Goal: Task Accomplishment & Management: Manage account settings

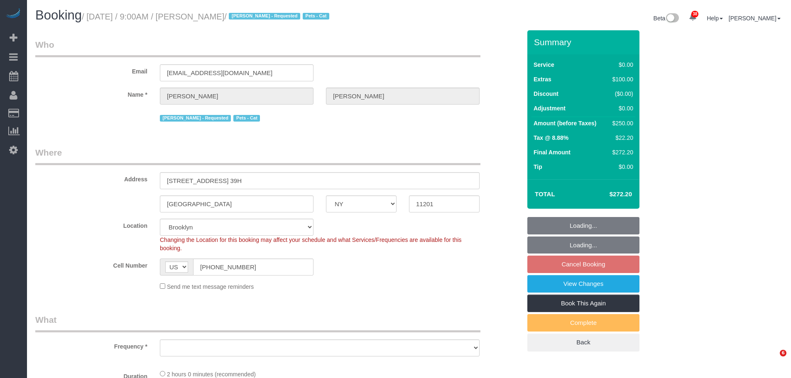
select select "NY"
select select "number:57"
select select "number:74"
select select "number:14"
select select "number:6"
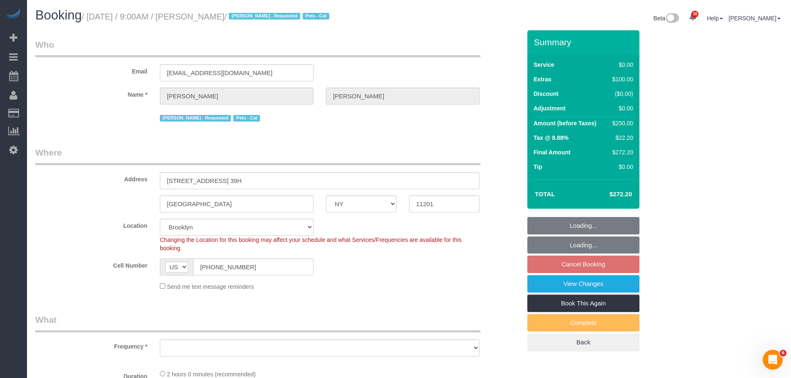
select select "string:stripe-pm_1RRJXB4VGloSiKo7ygoYfvdN"
select select "spot2"
select select "object:1436"
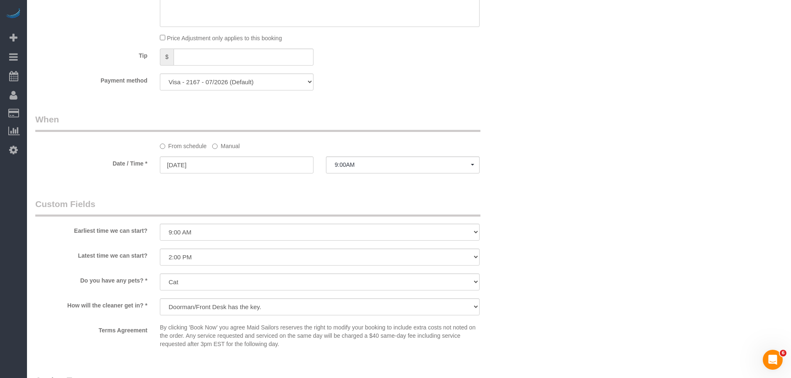
scroll to position [850, 0]
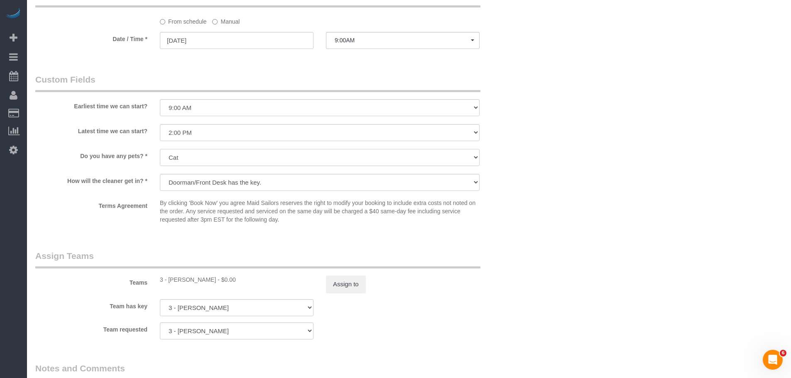
drag, startPoint x: 286, startPoint y: 154, endPoint x: 277, endPoint y: 164, distance: 13.8
click at [286, 154] on select "Dog Cat None" at bounding box center [320, 157] width 320 height 17
select select "number:15"
click at [160, 149] on select "Dog Cat None" at bounding box center [320, 157] width 320 height 17
click at [514, 149] on div "Do you have any pets? * Dog Cat None" at bounding box center [278, 158] width 498 height 19
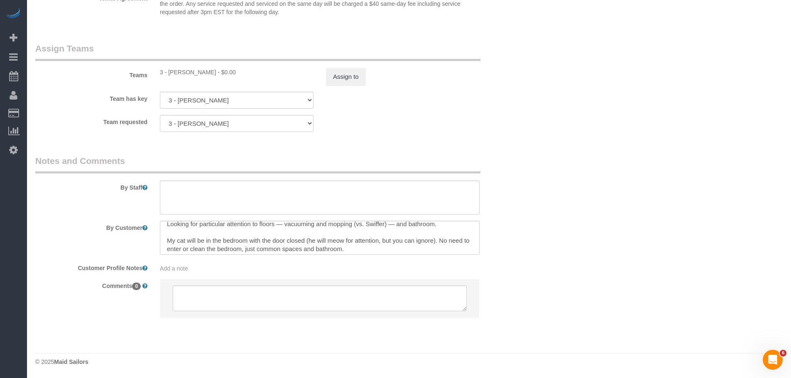
scroll to position [8, 0]
drag, startPoint x: 164, startPoint y: 236, endPoint x: 402, endPoint y: 252, distance: 238.8
click at [402, 252] on textarea at bounding box center [320, 238] width 320 height 34
click at [166, 228] on textarea at bounding box center [320, 238] width 320 height 34
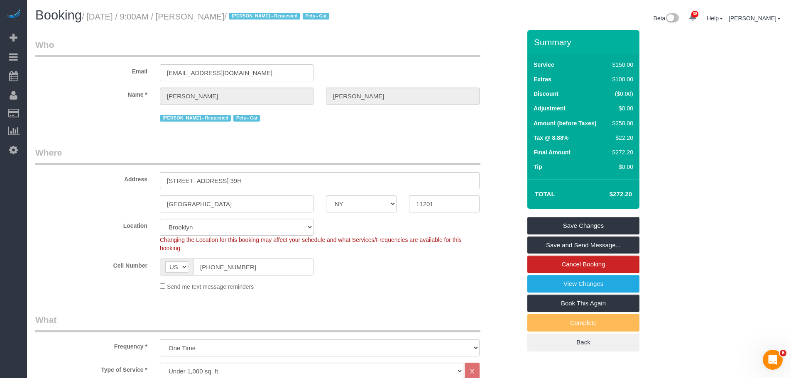
click at [214, 15] on small "/ October 15, 2025 / 9:00AM / Daniel Rivera / Ana Araujo - Requested Pets - Cat" at bounding box center [207, 16] width 250 height 9
drag, startPoint x: 237, startPoint y: 17, endPoint x: 261, endPoint y: 6, distance: 25.8
click at [237, 17] on small "/ October 15, 2025 / 9:00AM / Daniel Rivera / Ana Araujo - Requested Pets - Cat" at bounding box center [207, 16] width 250 height 9
copy small "Daniel Rivera"
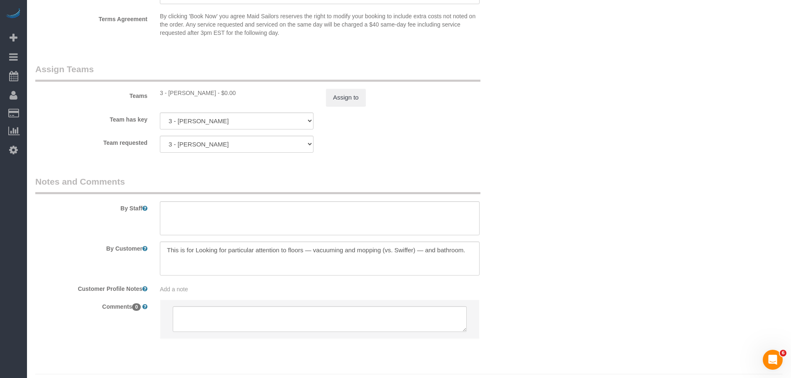
scroll to position [1038, 0]
drag, startPoint x: 205, startPoint y: 248, endPoint x: 357, endPoint y: 253, distance: 152.8
click at [357, 253] on textarea at bounding box center [320, 258] width 320 height 34
click at [168, 250] on textarea at bounding box center [320, 258] width 320 height 34
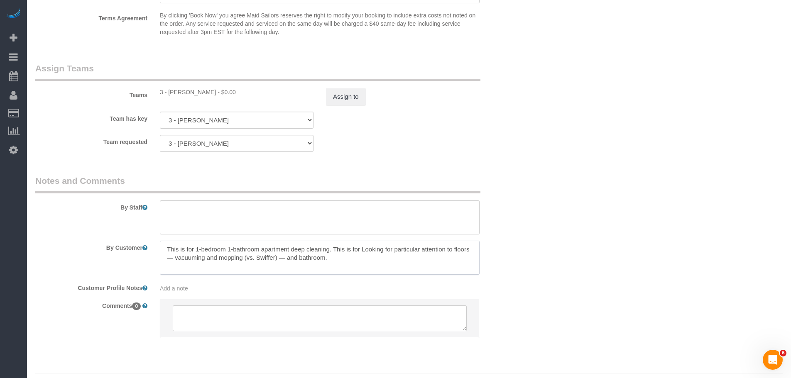
click at [422, 248] on textarea at bounding box center [320, 258] width 320 height 34
click at [401, 248] on textarea at bounding box center [320, 258] width 320 height 34
click at [263, 259] on textarea at bounding box center [320, 258] width 320 height 34
click at [295, 252] on textarea at bounding box center [320, 258] width 320 height 34
click at [206, 258] on textarea at bounding box center [320, 258] width 320 height 34
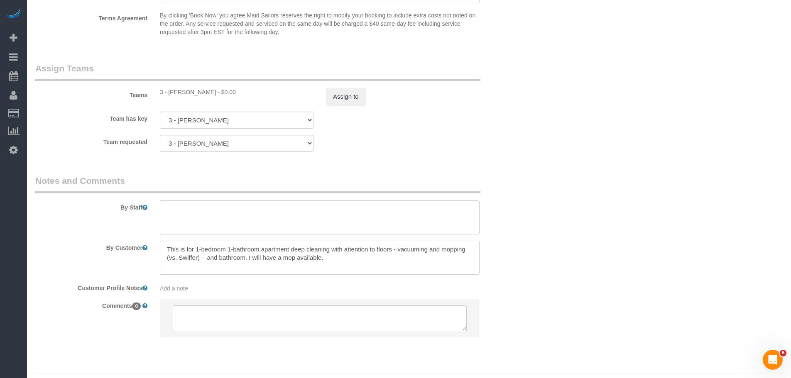
click at [246, 249] on textarea at bounding box center [320, 258] width 320 height 34
type textarea "This is for 1-bedroom 1-bathroom apartment deep cleaning with attention to floo…"
click at [247, 243] on textarea at bounding box center [320, 258] width 320 height 34
click at [248, 248] on textarea at bounding box center [320, 258] width 320 height 34
click at [320, 216] on textarea at bounding box center [320, 217] width 320 height 34
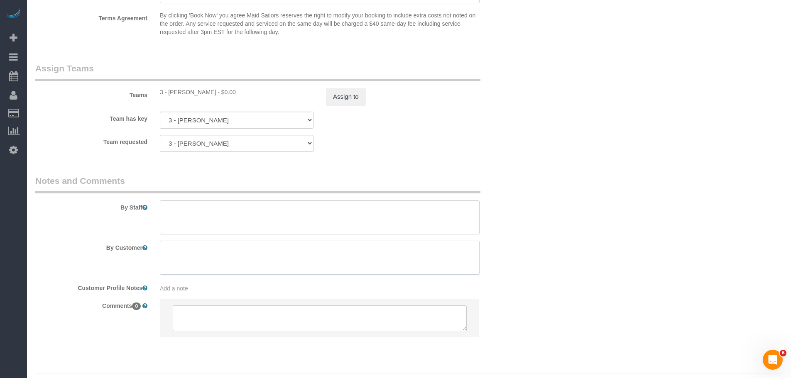
click at [251, 248] on textarea at bounding box center [320, 258] width 320 height 34
paste textarea "This is for a deep cleaning of a 1-bedroom, 1-bathroom apartment, with particul…"
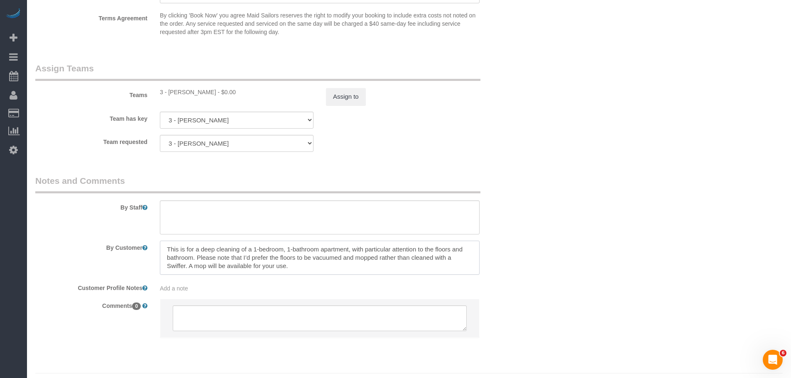
drag, startPoint x: 386, startPoint y: 251, endPoint x: 403, endPoint y: 262, distance: 20.4
click at [403, 262] on textarea at bounding box center [320, 258] width 320 height 34
type textarea "This is for a deep cleaning of a 1-bedroom, 1-bathroom apartment, with particul…"
drag, startPoint x: 523, startPoint y: 203, endPoint x: 463, endPoint y: 226, distance: 63.8
click at [523, 203] on div "By Staff" at bounding box center [278, 205] width 498 height 60
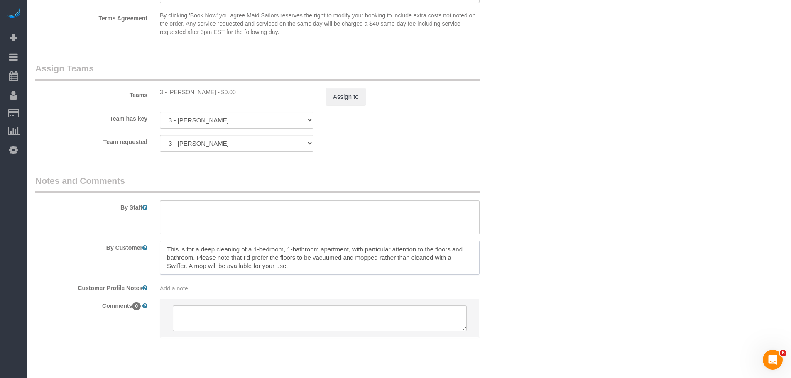
drag, startPoint x: 322, startPoint y: 255, endPoint x: 322, endPoint y: 264, distance: 9.1
click at [322, 264] on textarea at bounding box center [320, 258] width 320 height 34
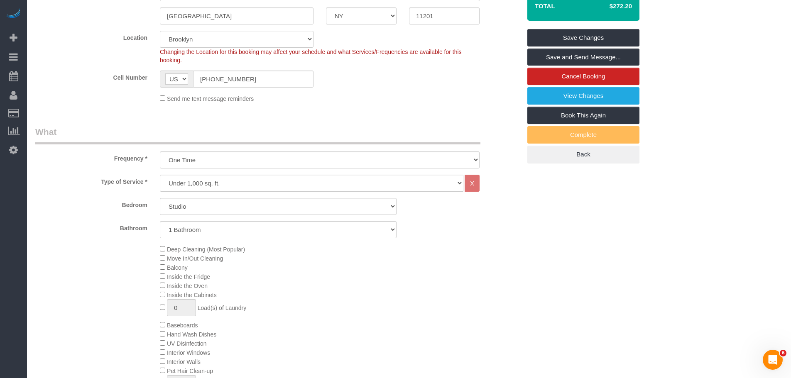
scroll to position [83, 0]
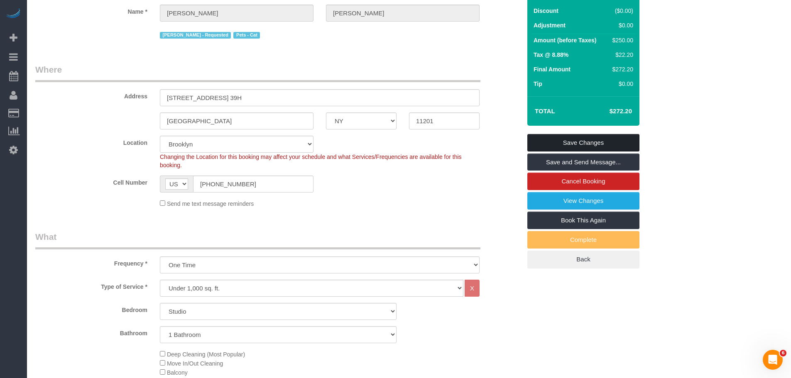
click at [589, 145] on link "Save Changes" at bounding box center [583, 142] width 112 height 17
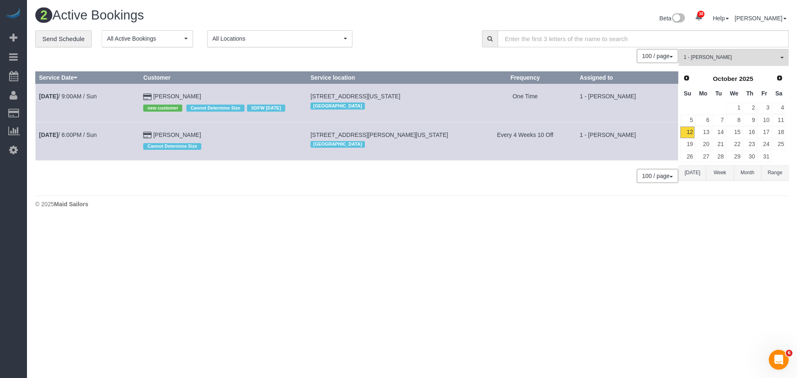
click at [414, 33] on div "**********" at bounding box center [252, 38] width 434 height 17
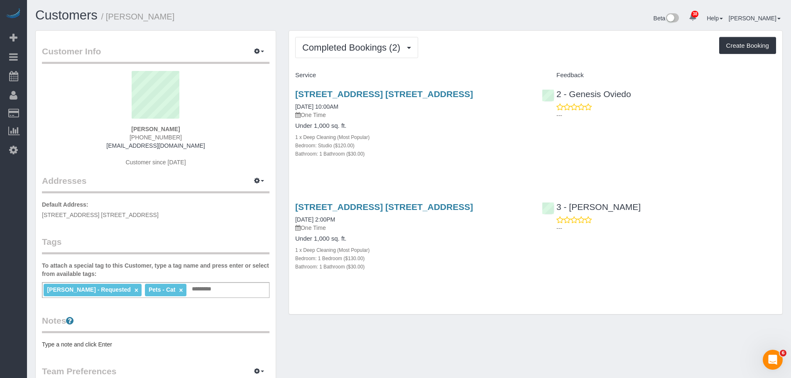
click at [484, 35] on div "Completed Bookings (2) Completed Bookings (2) Upcoming Bookings (1) Cancelled B…" at bounding box center [535, 173] width 493 height 284
click at [467, 161] on div "10 City Point, Apt. 39h, Brooklyn, NY 11201 09/05/2025 10:00AM One Time Under 1…" at bounding box center [412, 128] width 247 height 92
click at [359, 52] on button "Completed Bookings (2)" at bounding box center [356, 47] width 123 height 21
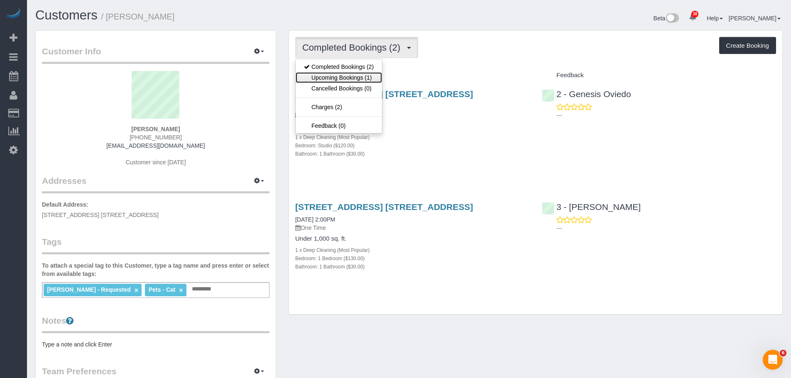
click at [356, 75] on link "Upcoming Bookings (1)" at bounding box center [339, 77] width 86 height 11
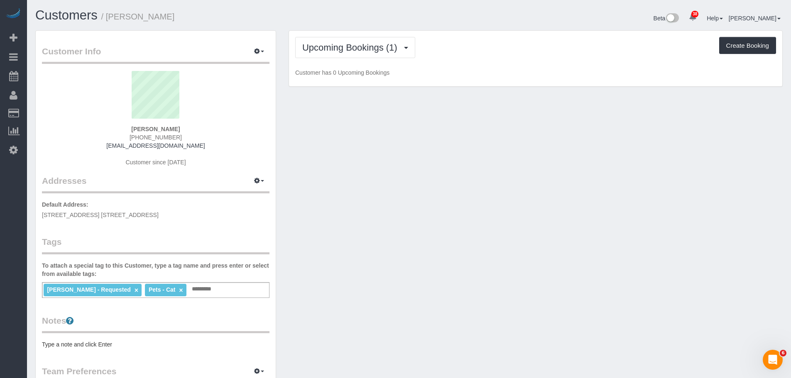
click at [484, 58] on div "Upcoming Bookings (1) Completed Bookings (2) Upcoming Bookings (1) Cancelled Bo…" at bounding box center [535, 47] width 481 height 21
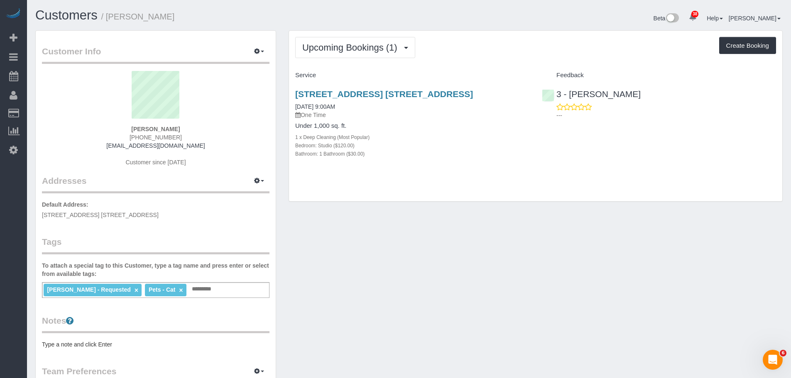
drag, startPoint x: 486, startPoint y: 96, endPoint x: 289, endPoint y: 95, distance: 197.6
click at [289, 95] on div "10 City Point, Apt. 39h, Brooklyn, NY 11201 10/15/2025 9:00AM One Time Under 1,…" at bounding box center [412, 128] width 247 height 92
copy link "10 City Point, Apt. 39h, Brooklyn, NY 11201"
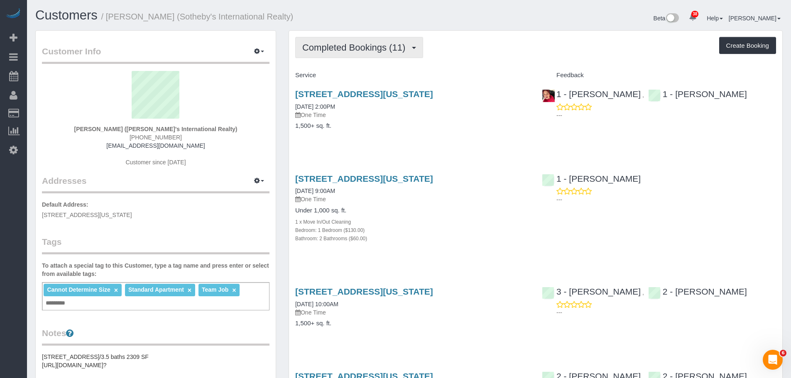
click at [344, 45] on span "Completed Bookings (11)" at bounding box center [355, 47] width 107 height 10
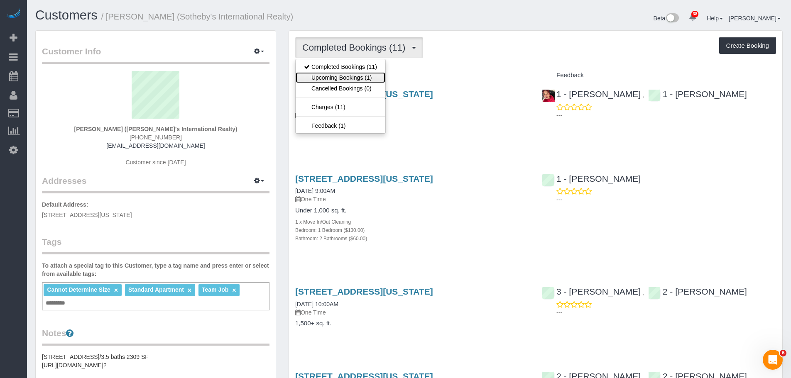
click at [342, 74] on link "Upcoming Bookings (1)" at bounding box center [341, 77] width 90 height 11
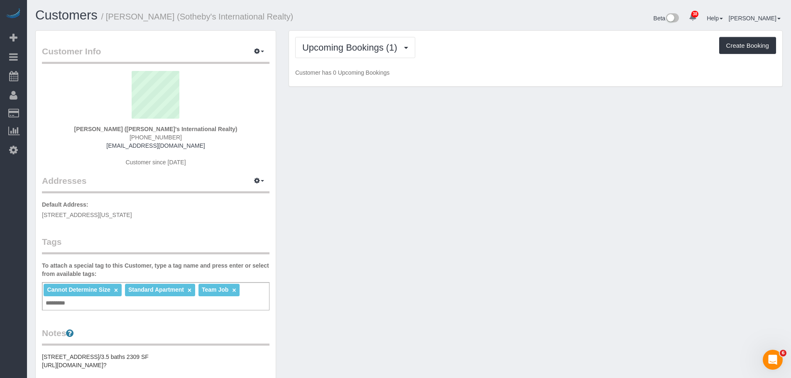
click at [454, 71] on p "Customer has 0 Upcoming Bookings" at bounding box center [535, 72] width 481 height 8
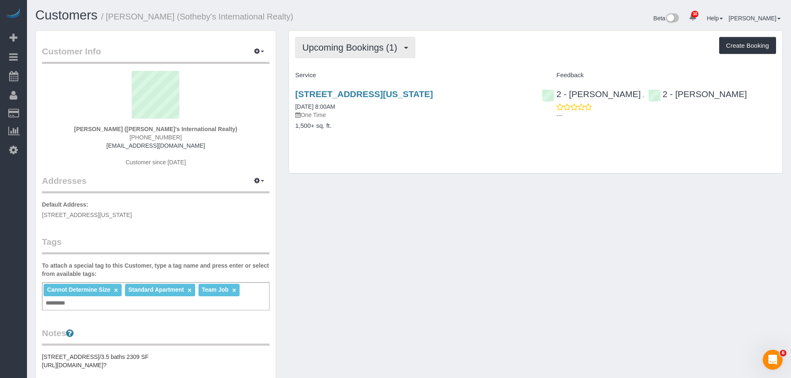
click at [342, 44] on span "Upcoming Bookings (1)" at bounding box center [351, 47] width 99 height 10
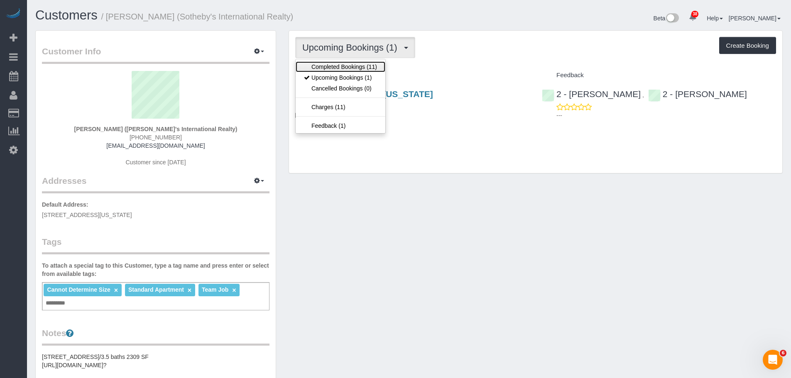
click at [355, 68] on link "Completed Bookings (11)" at bounding box center [341, 66] width 90 height 11
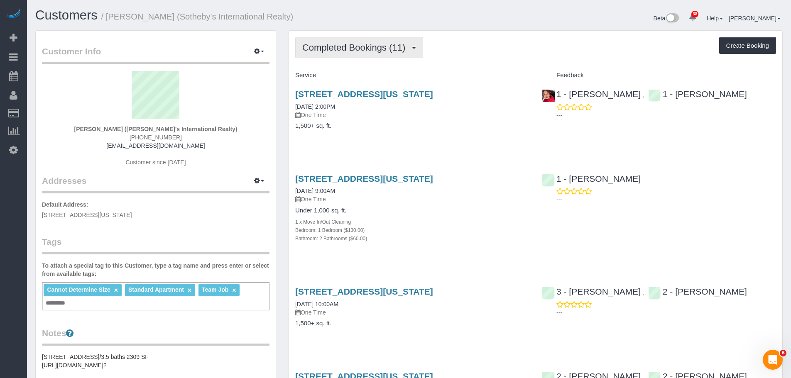
drag, startPoint x: 357, startPoint y: 50, endPoint x: 356, endPoint y: 58, distance: 7.9
click at [357, 49] on span "Completed Bookings (11)" at bounding box center [355, 47] width 107 height 10
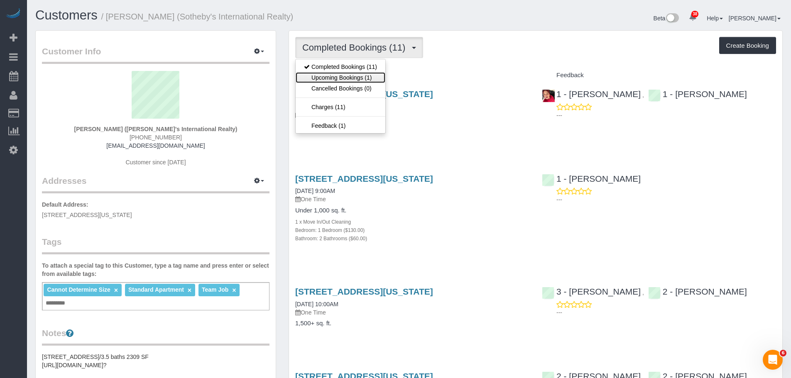
click at [345, 78] on link "Upcoming Bookings (1)" at bounding box center [341, 77] width 90 height 11
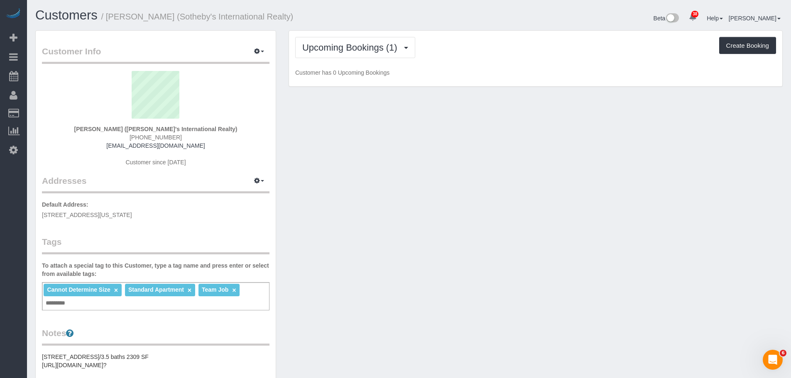
drag, startPoint x: 545, startPoint y: 64, endPoint x: 507, endPoint y: 80, distance: 41.7
click at [545, 64] on div "Upcoming Bookings (1) Completed Bookings (11) Upcoming Bookings (1) Cancelled B…" at bounding box center [535, 59] width 493 height 56
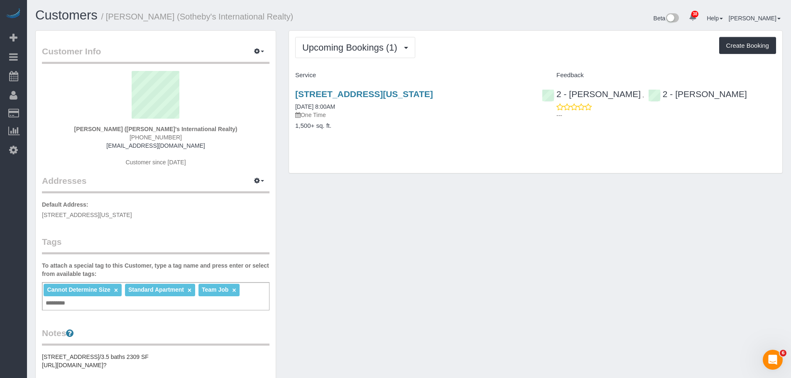
drag, startPoint x: 491, startPoint y: 95, endPoint x: 289, endPoint y: 98, distance: 202.2
click at [289, 98] on div "50 West Street, #18b, New York, NY 10004 10/13/2025 8:00AM One Time 1,500+ sq. …" at bounding box center [412, 114] width 247 height 64
copy link "50 West Street, #18b, New York, NY 10004"
click at [496, 58] on div "Upcoming Bookings (1) Completed Bookings (11) Upcoming Bookings (1) Cancelled B…" at bounding box center [535, 47] width 481 height 21
click at [433, 91] on link "50 West Street, #18b, New York, NY 10004" at bounding box center [364, 94] width 138 height 10
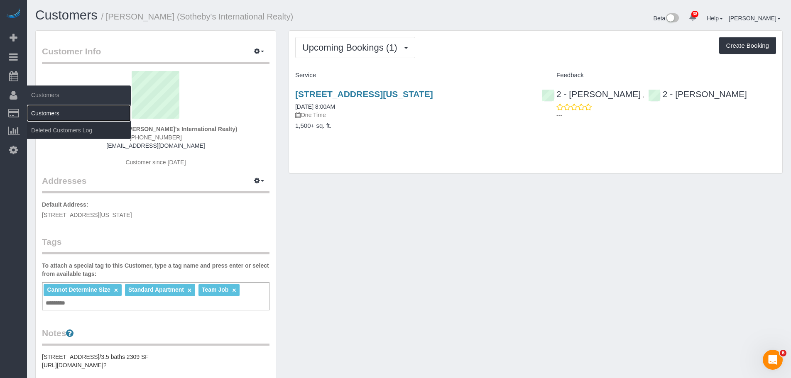
click at [44, 112] on link "Customers" at bounding box center [79, 113] width 104 height 17
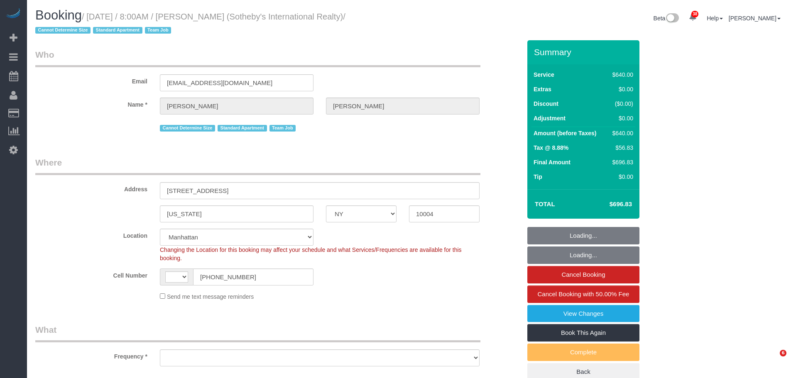
select select "NY"
select select "string:[GEOGRAPHIC_DATA]"
select select "240"
select select "number:56"
select select "number:76"
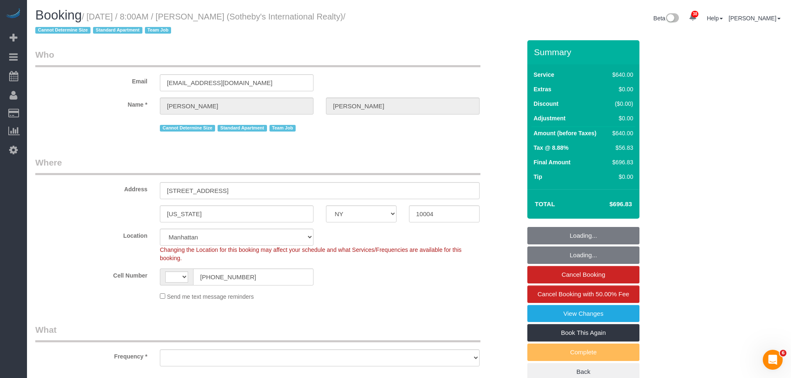
select select "number:15"
select select "number:6"
select select "object:1069"
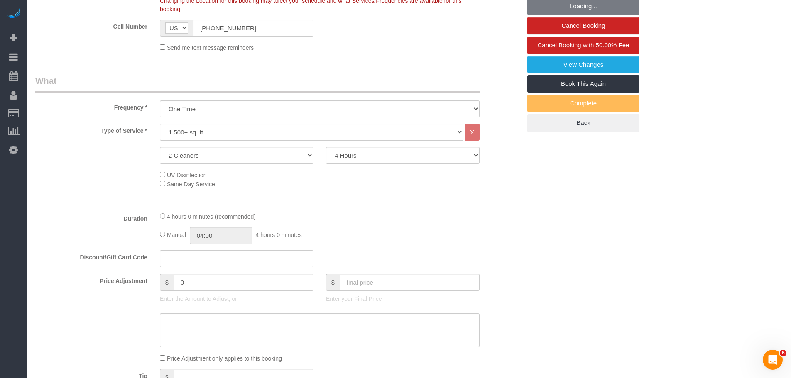
select select "string:stripe-pm_1LyzvD4VGloSiKo7z6mm3lkI"
select select "spot1"
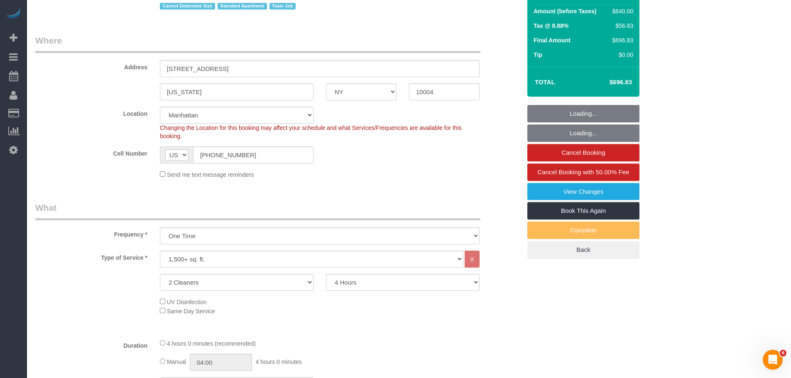
select select "object:1518"
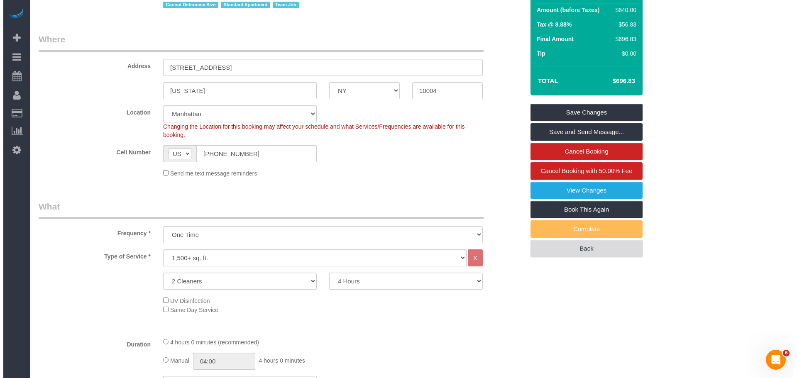
scroll to position [125, 0]
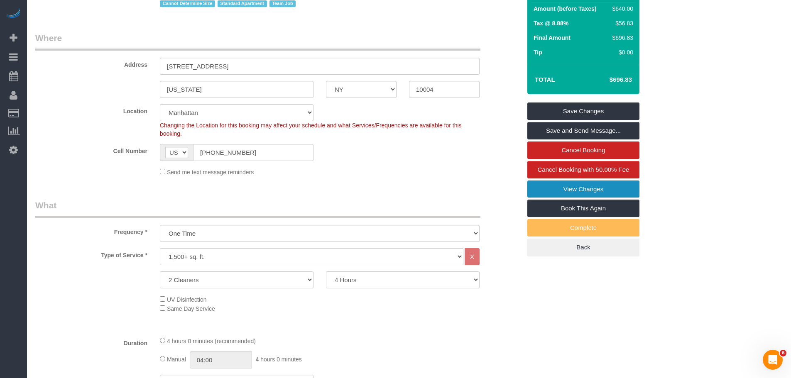
click at [596, 188] on link "View Changes" at bounding box center [583, 189] width 112 height 17
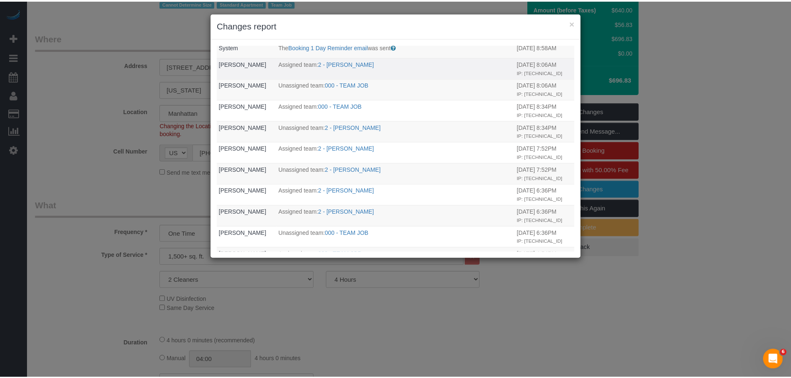
scroll to position [0, 0]
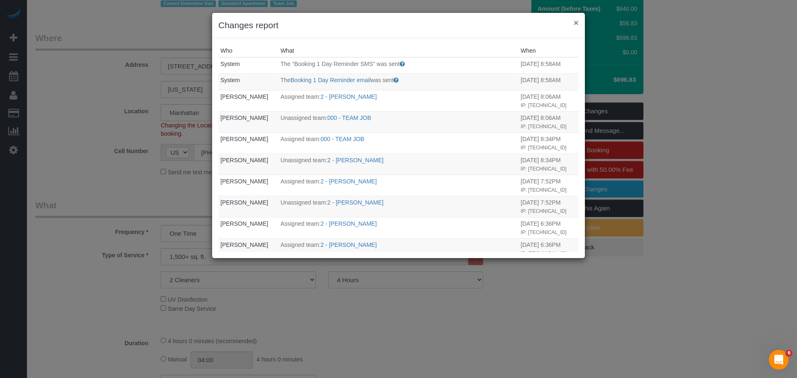
click at [575, 21] on button "×" at bounding box center [576, 22] width 5 height 9
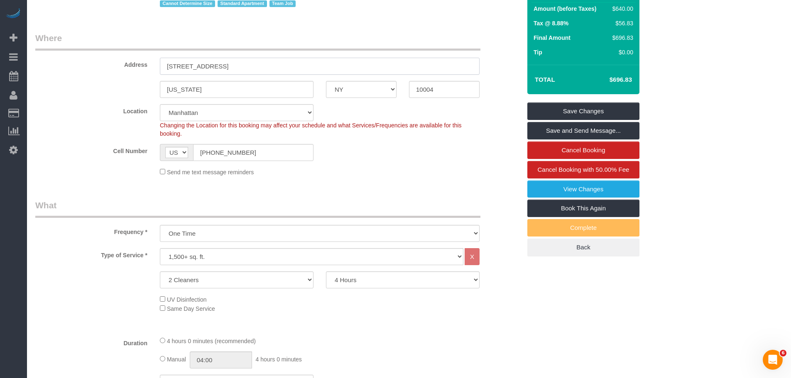
click at [215, 65] on input "50 West Street, #18B" at bounding box center [320, 66] width 320 height 17
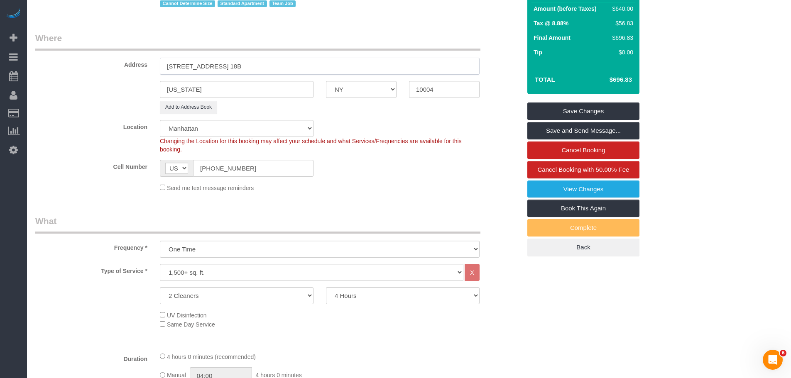
type input "50 West Street, Apt. 18B"
click at [438, 87] on input "10004" at bounding box center [444, 89] width 71 height 17
type input "10006"
click at [402, 178] on sui-booking-location "Location Manhattan Austin Boston Bronx Brooklyn Charlotte Denver New Jersey Por…" at bounding box center [278, 156] width 486 height 72
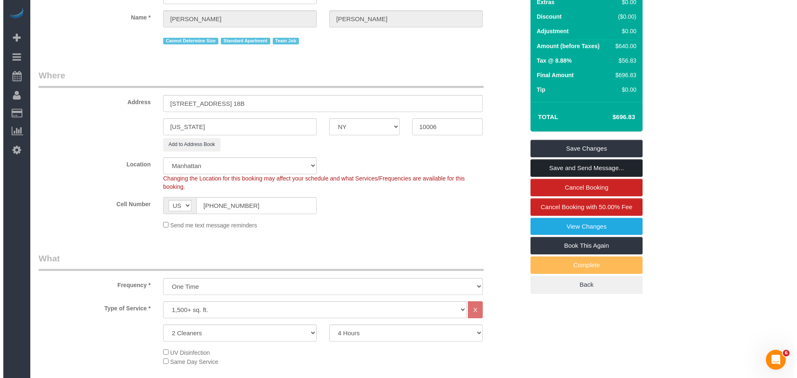
scroll to position [83, 0]
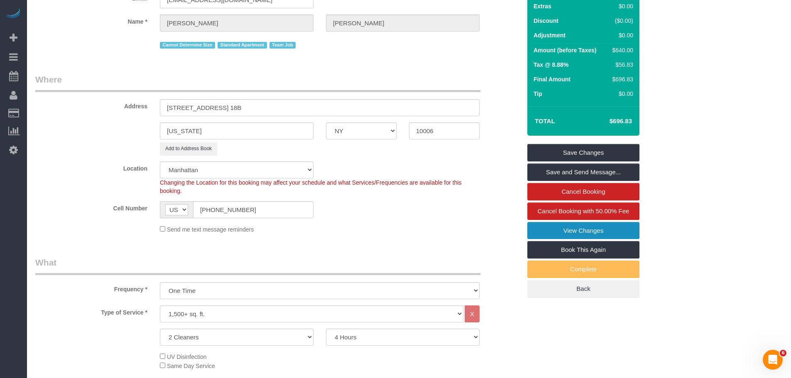
click at [578, 230] on link "View Changes" at bounding box center [583, 230] width 112 height 17
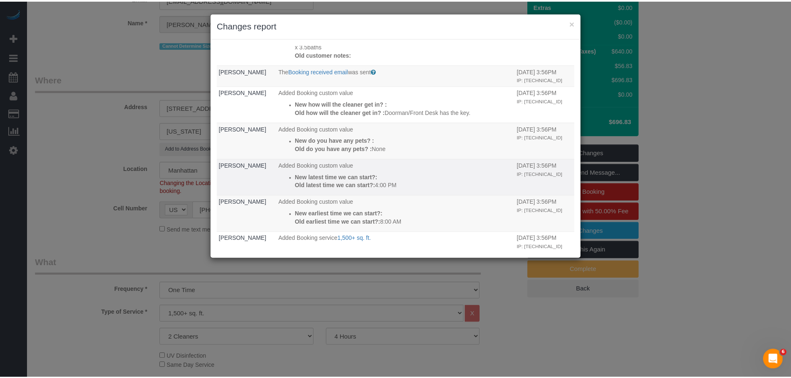
scroll to position [374, 0]
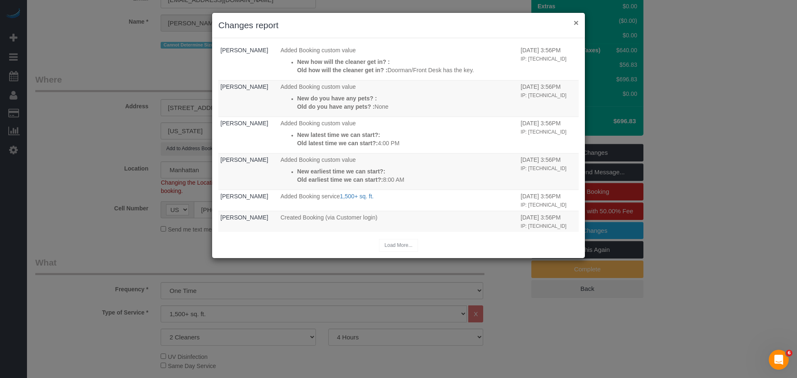
click at [578, 21] on button "×" at bounding box center [576, 22] width 5 height 9
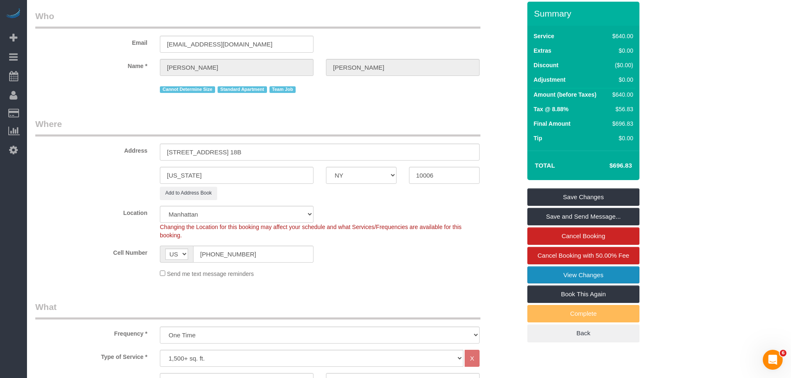
scroll to position [0, 0]
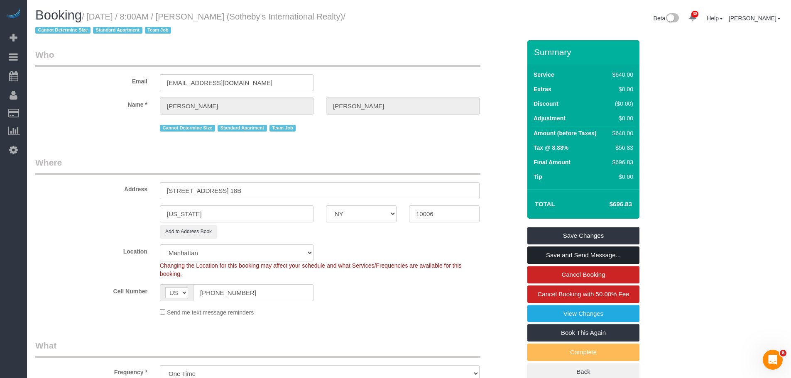
click at [620, 258] on link "Save and Send Message..." at bounding box center [583, 255] width 112 height 17
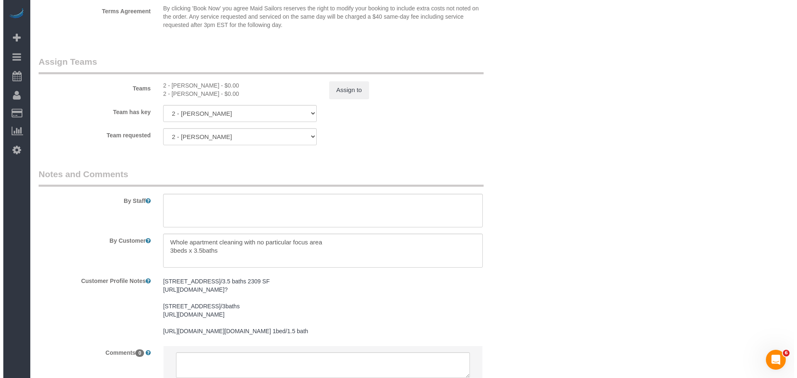
scroll to position [996, 0]
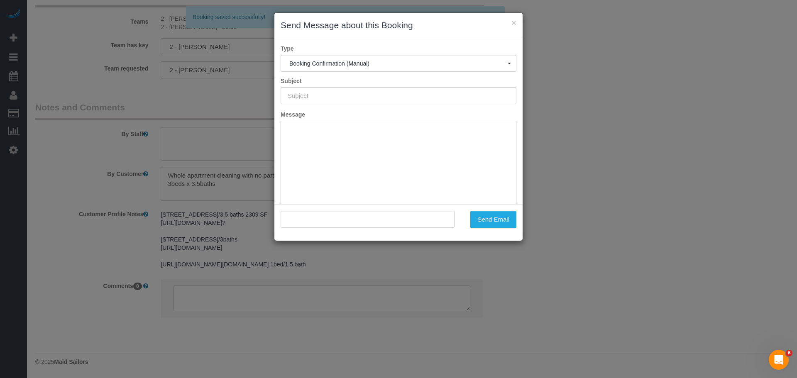
type input "Cleaning Confirmed for 10/13/2025 at 8:00am"
type input ""Craig George" <craigjgeorge@gmail.com>"
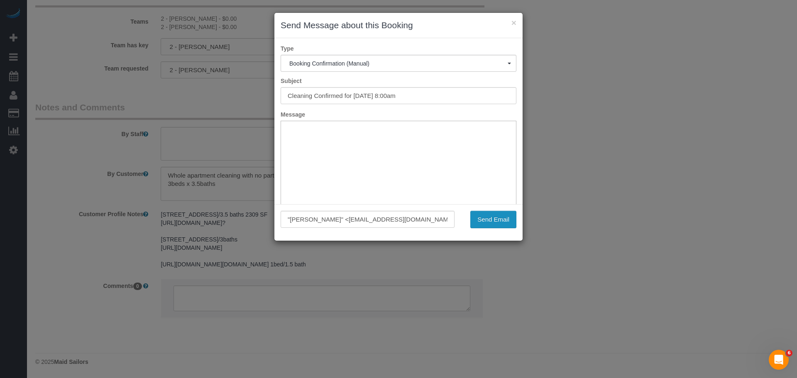
click at [489, 219] on button "Send Email" at bounding box center [493, 219] width 46 height 17
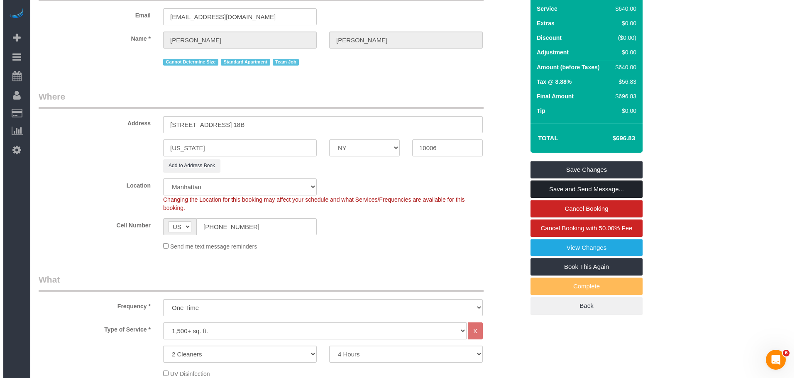
scroll to position [0, 0]
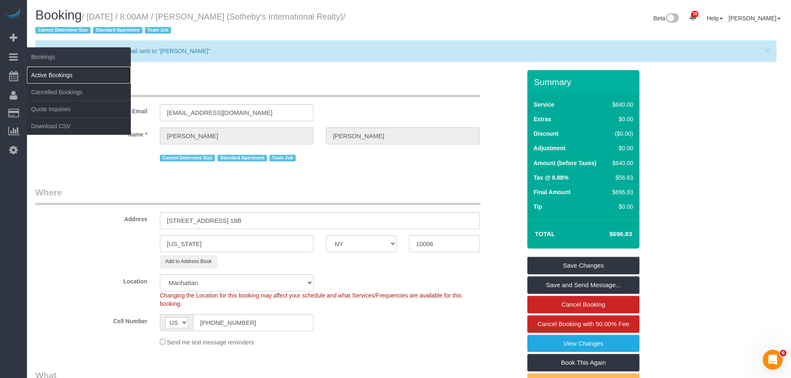
drag, startPoint x: 50, startPoint y: 75, endPoint x: 78, endPoint y: 76, distance: 27.8
click at [50, 75] on link "Active Bookings" at bounding box center [79, 75] width 104 height 17
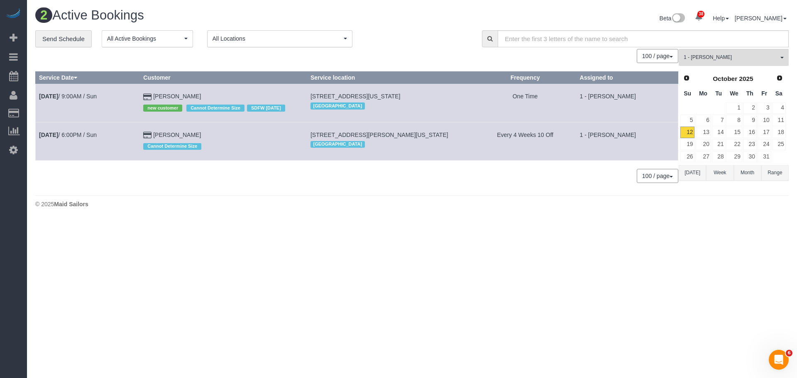
click at [371, 36] on div "**********" at bounding box center [252, 38] width 434 height 17
click at [44, 38] on link "Send Schedule" at bounding box center [63, 38] width 56 height 17
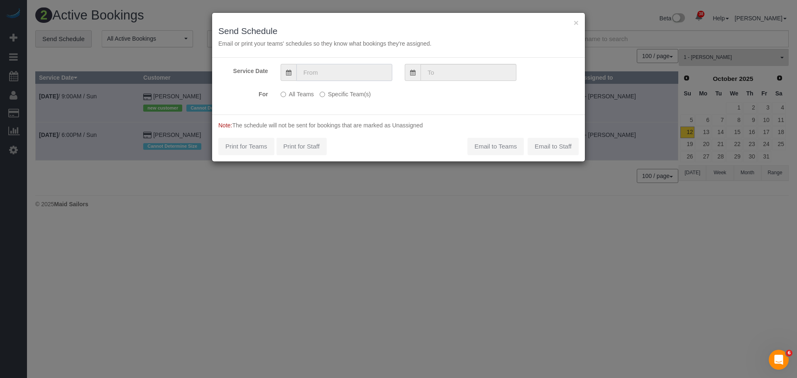
click at [330, 73] on input "text" at bounding box center [344, 72] width 96 height 17
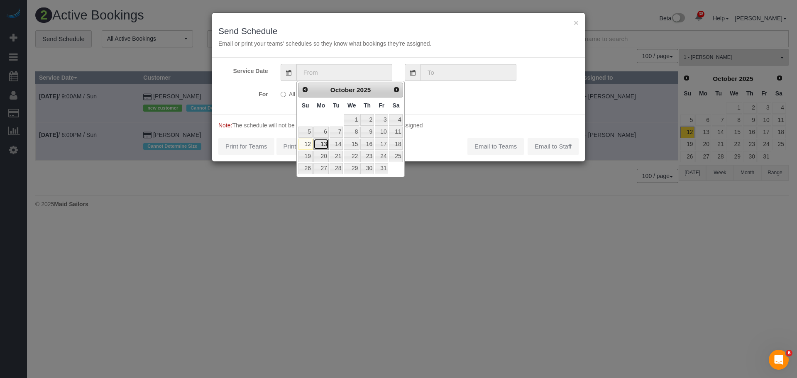
click at [321, 144] on link "13" at bounding box center [320, 144] width 15 height 11
type input "10/13/2025"
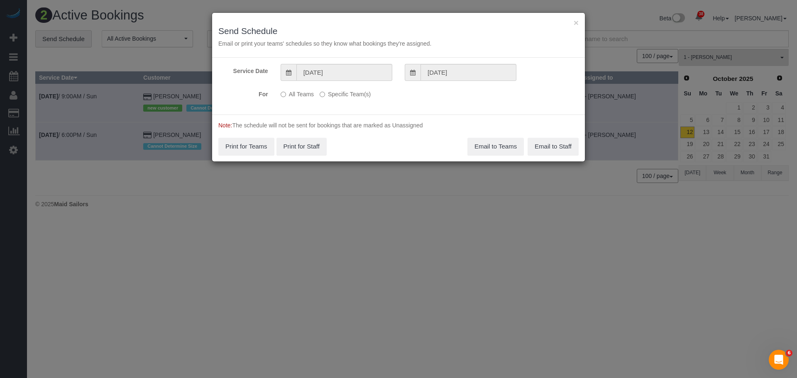
click at [340, 91] on label "Specific Team(s)" at bounding box center [345, 92] width 51 height 11
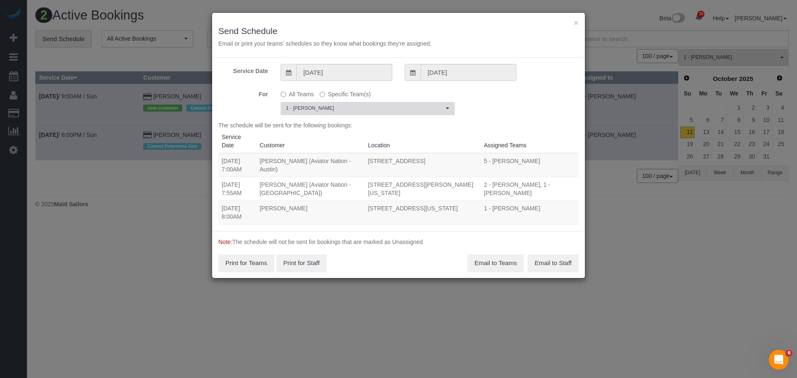
click at [338, 109] on span "1 - [PERSON_NAME]" at bounding box center [365, 108] width 158 height 7
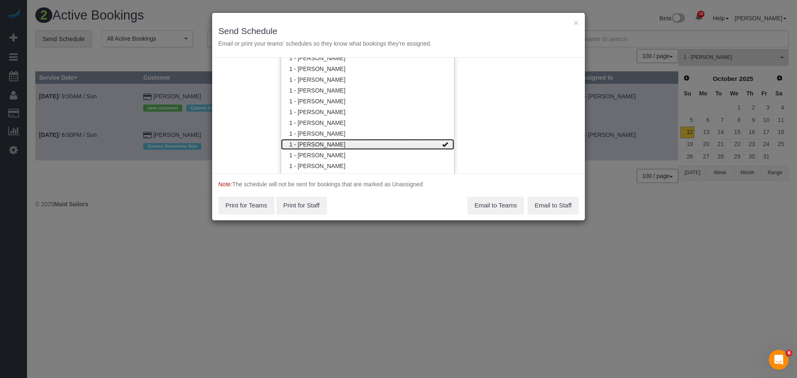
click at [364, 146] on link "1 - [PERSON_NAME]" at bounding box center [367, 144] width 173 height 11
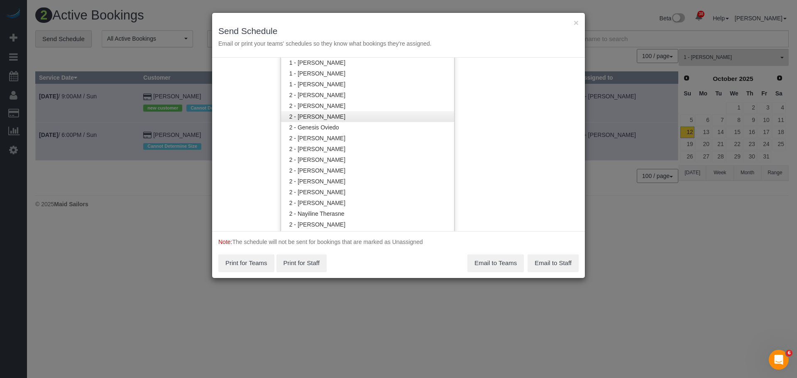
scroll to position [545, 0]
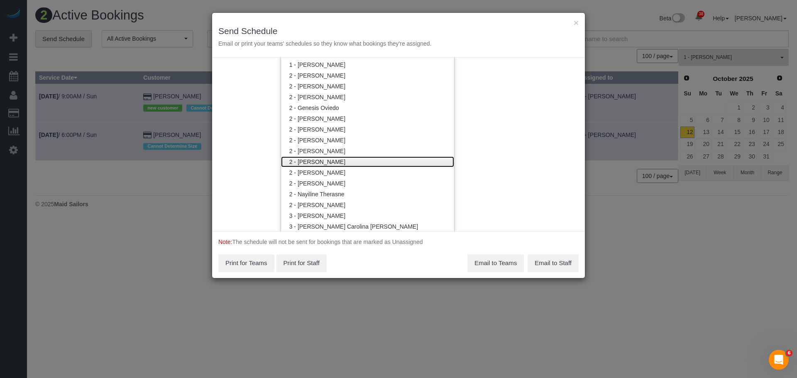
click at [367, 164] on link "2 - [PERSON_NAME]" at bounding box center [367, 161] width 173 height 11
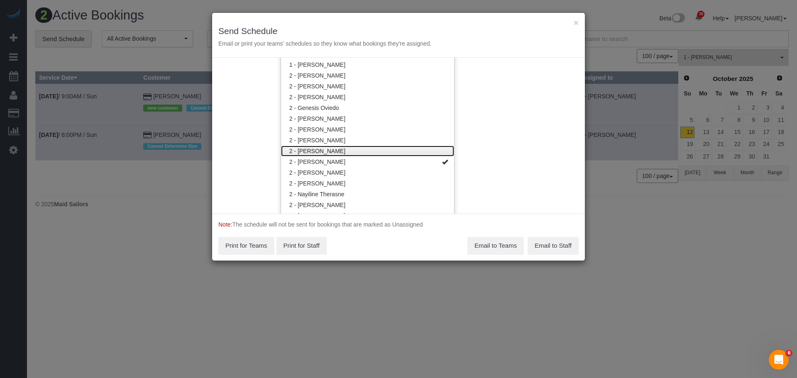
click at [391, 153] on link "2 - [PERSON_NAME]" at bounding box center [367, 151] width 173 height 11
click at [498, 143] on div "Service Date 10/13/2025 10/13/2025 For All Teams Specific Team(s) 2 - Katherine…" at bounding box center [398, 136] width 373 height 156
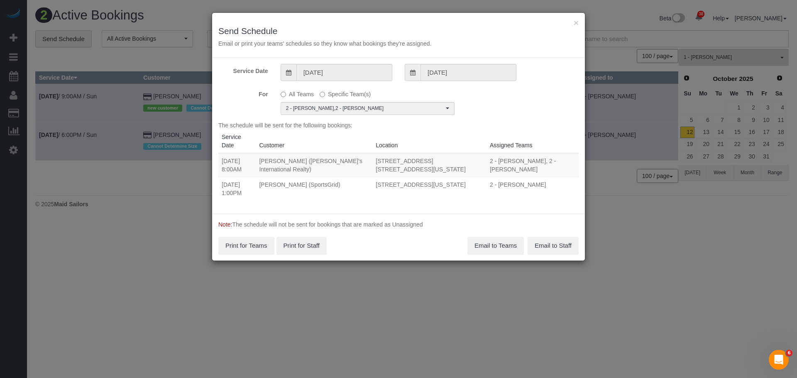
drag, startPoint x: 222, startPoint y: 152, endPoint x: 413, endPoint y: 163, distance: 191.7
click at [413, 163] on tr "10/13/2025 8:00AM Craig George (Sotheby's International Realty) 50 West Street,…" at bounding box center [398, 165] width 360 height 24
copy tr "10/13/2025 8:00AM Craig George (Sotheby's International Realty) 50 West Street,…"
click at [397, 156] on td "50 West Street, Apt. 18b, New York, NY 10006" at bounding box center [429, 165] width 114 height 24
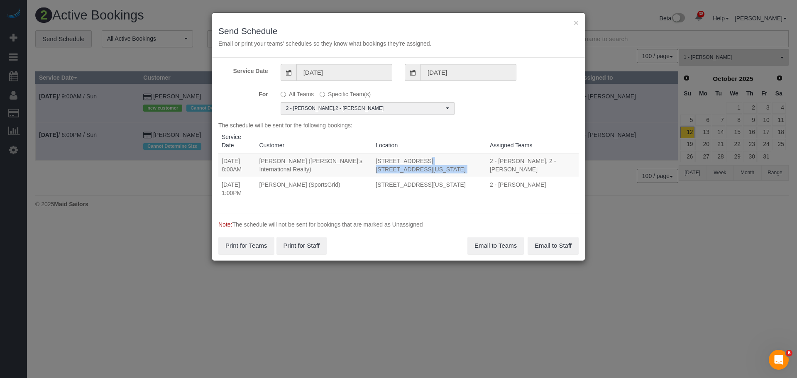
click at [397, 156] on td "50 West Street, Apt. 18b, New York, NY 10006" at bounding box center [429, 165] width 114 height 24
click at [485, 237] on button "Email to Teams" at bounding box center [495, 245] width 56 height 17
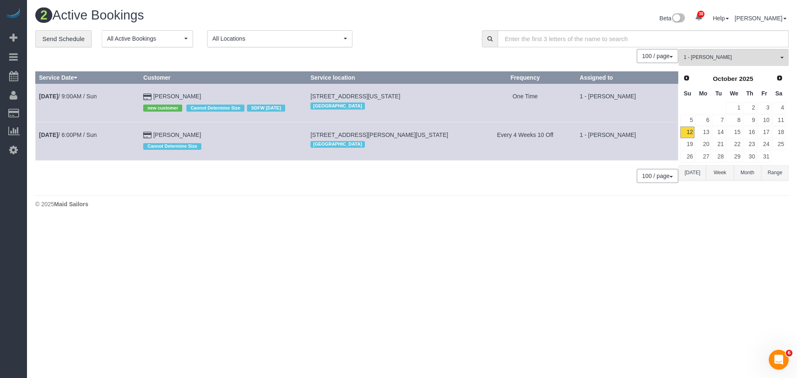
drag, startPoint x: 476, startPoint y: 223, endPoint x: 517, endPoint y: 203, distance: 44.7
click at [482, 220] on body "38 Beta Your Notifications You have 0 alerts × You have 7 to charge for 10/10/2…" at bounding box center [398, 189] width 797 height 378
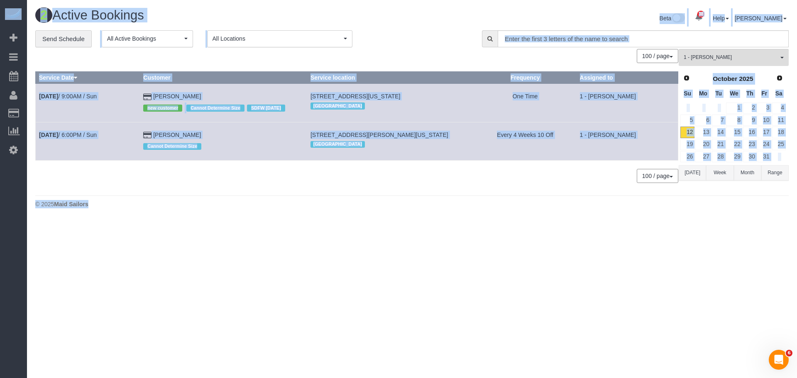
click at [418, 45] on div "**********" at bounding box center [252, 38] width 434 height 17
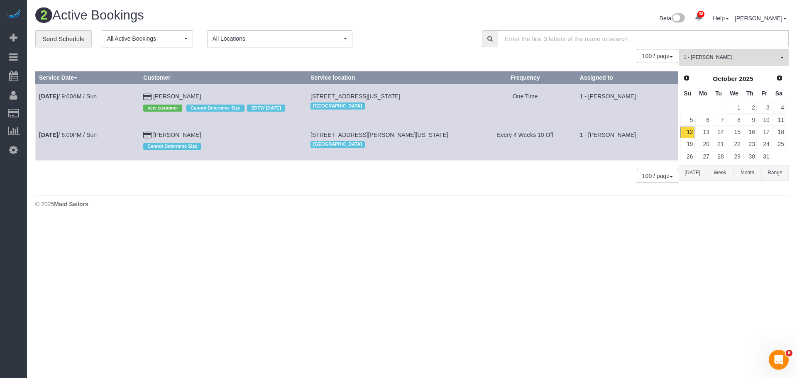
click at [469, 225] on body "38 Beta Your Notifications You have 0 alerts × You have 7 to charge for 10/10/2…" at bounding box center [398, 189] width 797 height 378
click at [719, 134] on link "14" at bounding box center [719, 132] width 14 height 11
click at [735, 54] on button "1 - Kariluz Romero All Teams" at bounding box center [734, 57] width 110 height 17
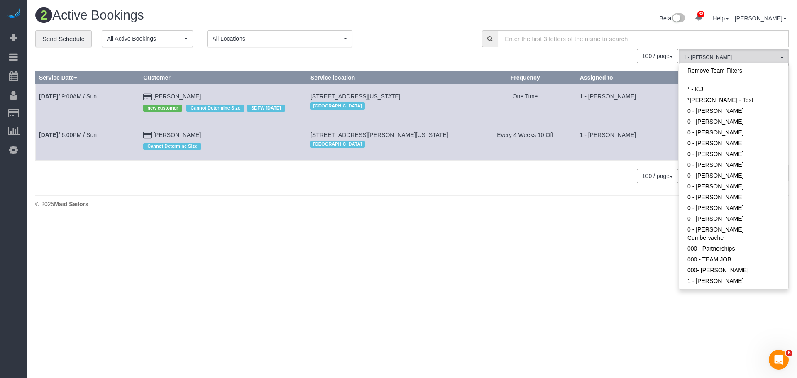
scroll to position [313, 0]
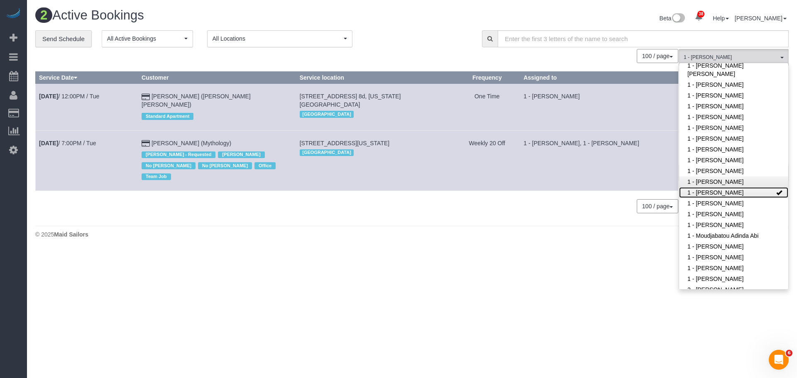
drag, startPoint x: 747, startPoint y: 176, endPoint x: 747, endPoint y: 168, distance: 7.5
click at [747, 187] on link "1 - [PERSON_NAME]" at bounding box center [733, 192] width 109 height 11
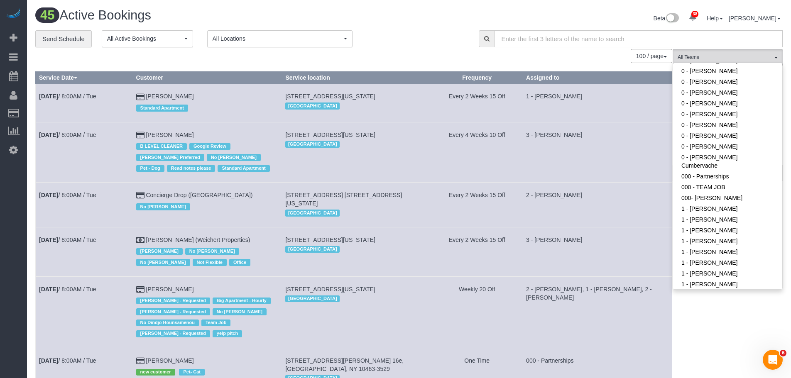
scroll to position [147, 0]
click at [738, 161] on link "1 - [PERSON_NAME]" at bounding box center [727, 166] width 109 height 11
click at [418, 35] on div "**********" at bounding box center [250, 38] width 431 height 17
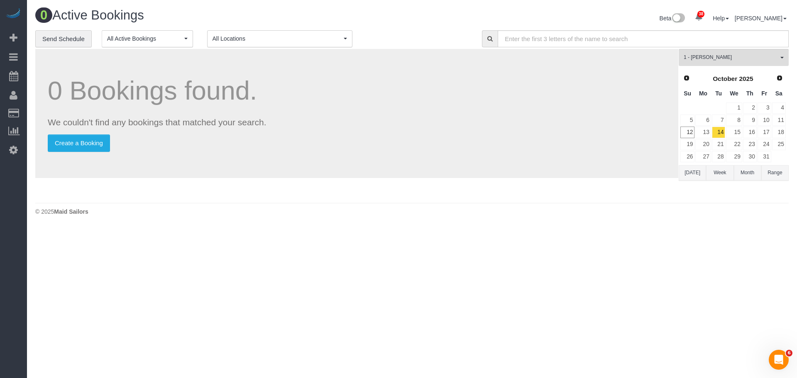
click at [444, 140] on p "Create a Booking" at bounding box center [357, 142] width 618 height 17
drag, startPoint x: 489, startPoint y: 138, endPoint x: 484, endPoint y: 115, distance: 23.6
click at [490, 138] on p "Create a Booking" at bounding box center [357, 142] width 618 height 17
click at [732, 58] on span "1 - [PERSON_NAME]" at bounding box center [731, 57] width 95 height 7
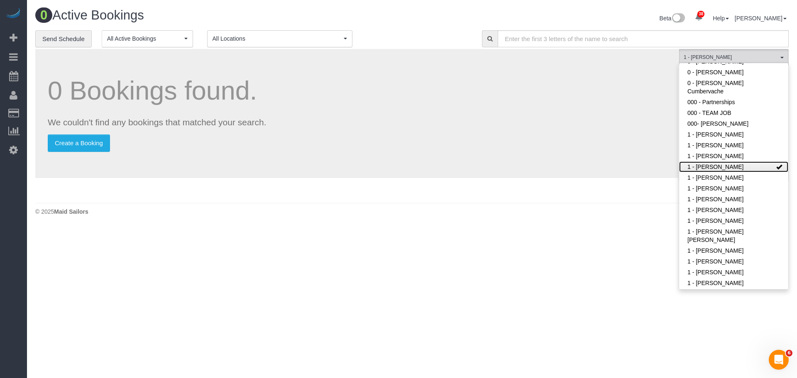
click at [729, 161] on link "1 - [PERSON_NAME]" at bounding box center [733, 166] width 109 height 11
drag, startPoint x: 582, startPoint y: 179, endPoint x: 766, endPoint y: 161, distance: 184.8
click at [582, 179] on div "0 Bookings found. We couldn't find any bookings that matched your search. Creat…" at bounding box center [356, 124] width 643 height 150
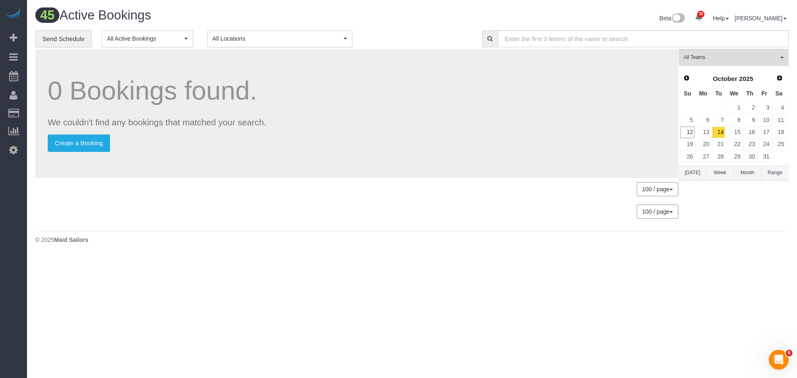
click at [519, 159] on div "0 Bookings found. We couldn't find any bookings that matched your search. Creat…" at bounding box center [356, 113] width 643 height 129
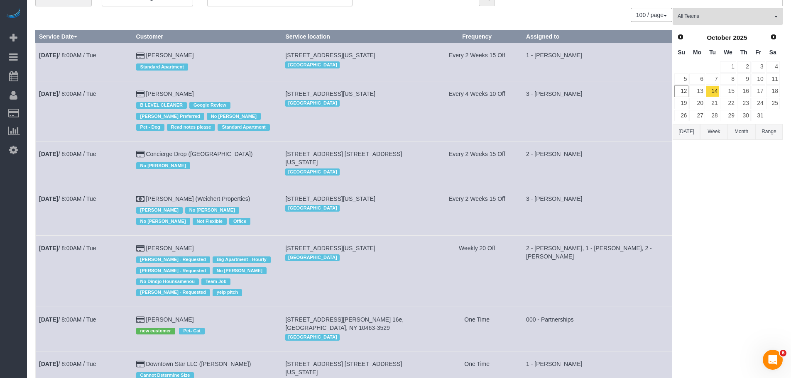
scroll to position [0, 0]
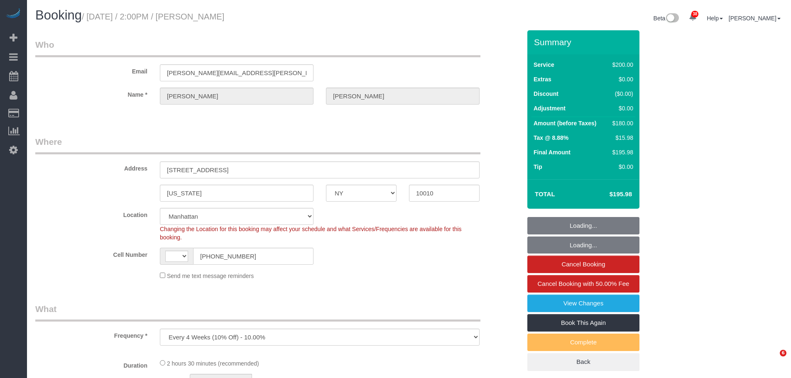
select select "NY"
select select "number:89"
select select "number:74"
select select "number:13"
select select "number:7"
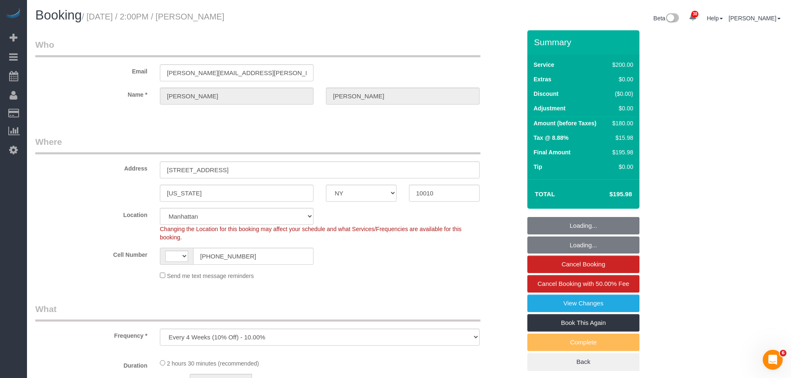
select select "object:965"
select select "string:[GEOGRAPHIC_DATA]"
select select "string:stripe-pm_1S8kCg4VGloSiKo7GHOnHBs4"
select select "spot1"
select select "150"
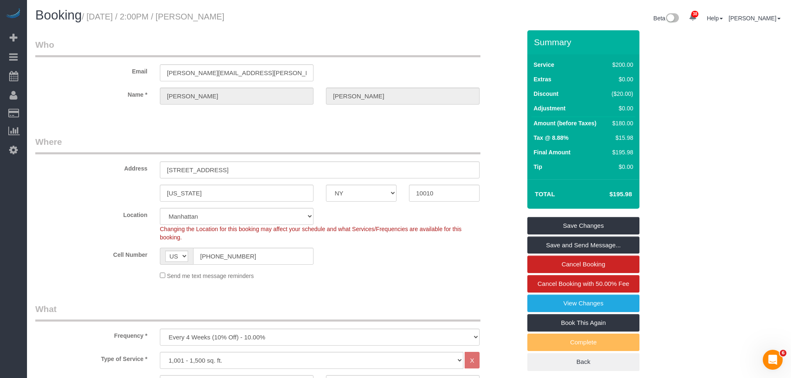
click at [432, 145] on legend "Where" at bounding box center [257, 145] width 445 height 19
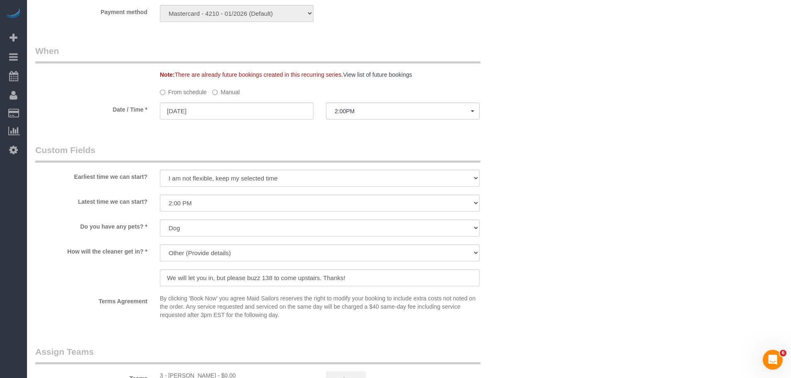
scroll to position [706, 0]
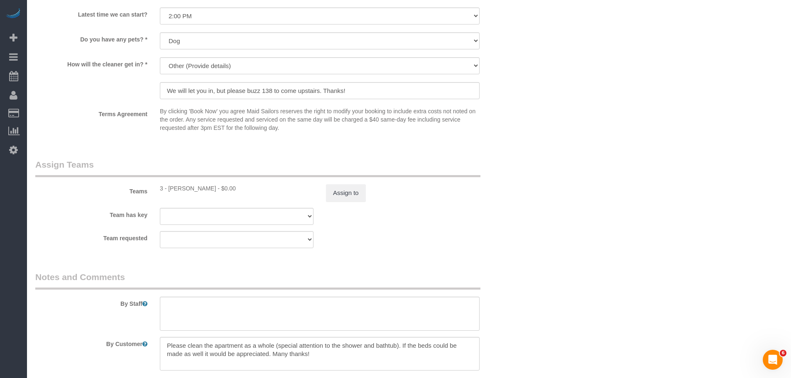
scroll to position [872, 0]
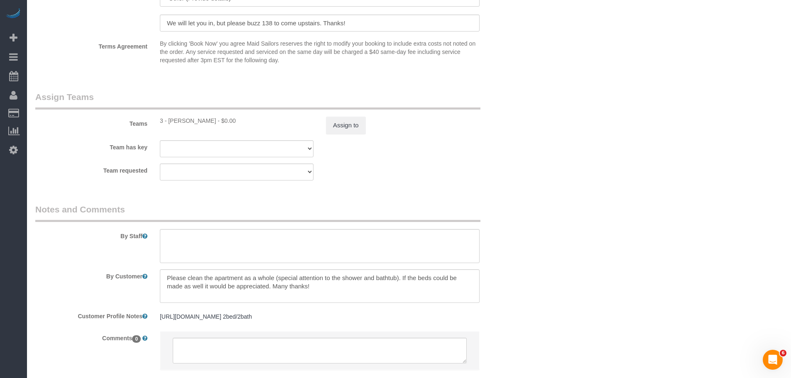
click at [513, 204] on div "By Staff" at bounding box center [278, 233] width 498 height 60
drag, startPoint x: 497, startPoint y: 192, endPoint x: 503, endPoint y: 191, distance: 6.4
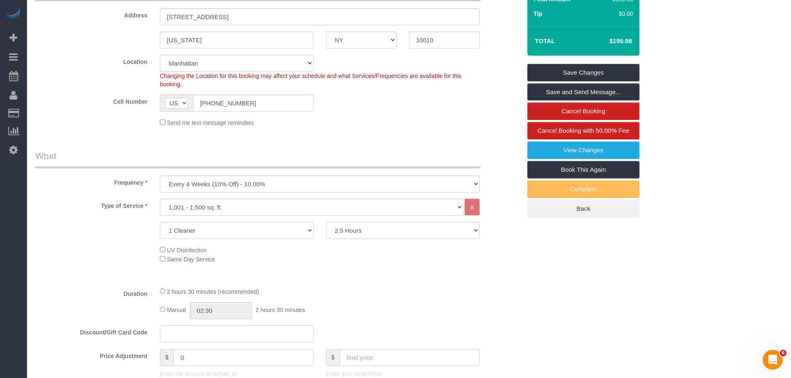
scroll to position [83, 0]
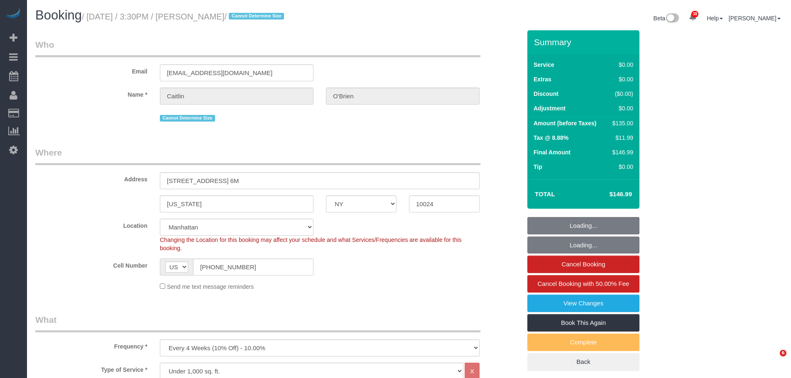
select select "NY"
select select "string:stripe-pm_1Qqee04VGloSiKo7obcjrnBA"
select select "number:61"
select select "number:77"
select select "number:15"
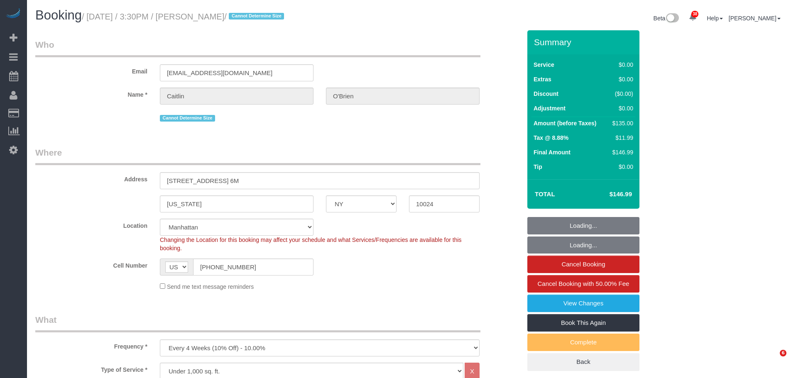
select select "number:5"
select select "object:1552"
